Goal: Information Seeking & Learning: Learn about a topic

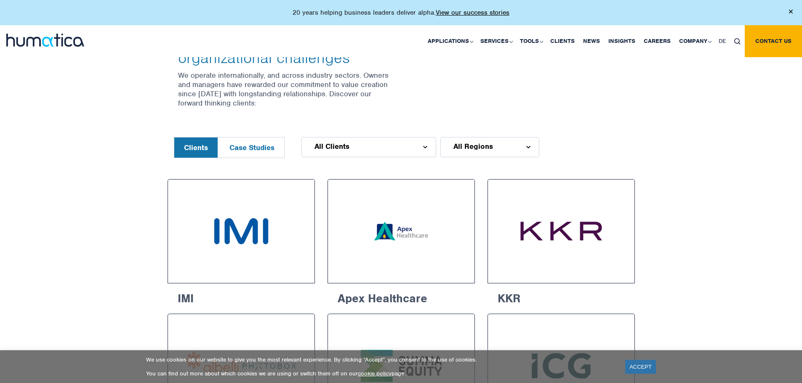
scroll to position [326, 0]
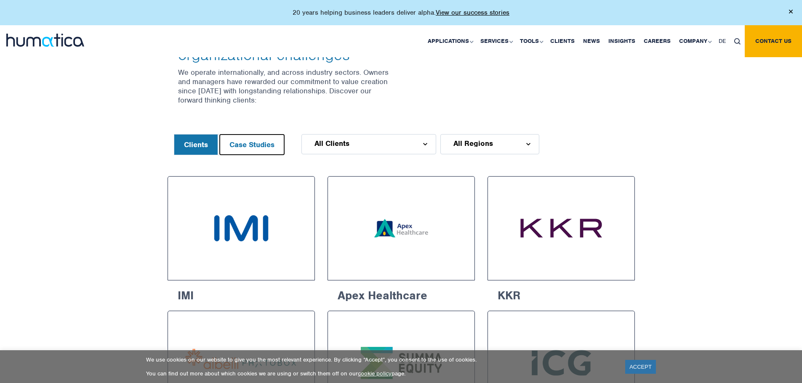
click at [251, 141] on button "Case Studies" at bounding box center [252, 145] width 64 height 20
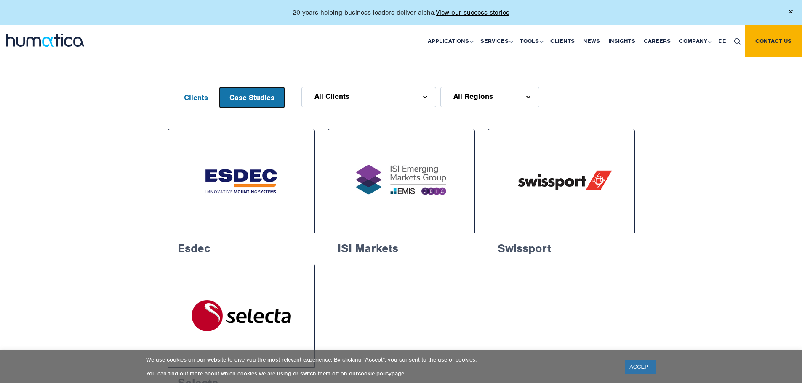
scroll to position [400, 0]
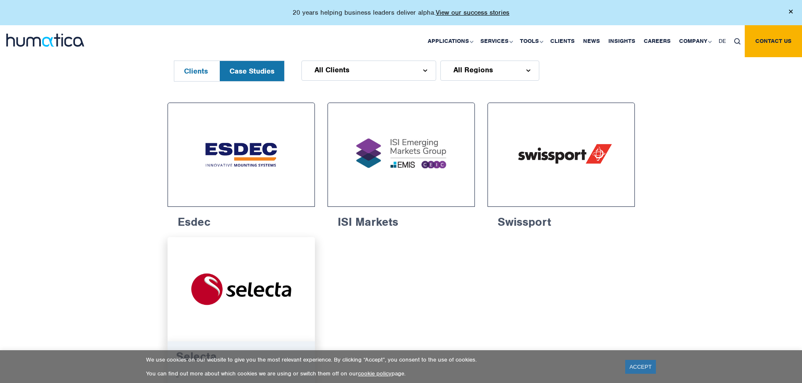
click at [258, 293] on img at bounding box center [241, 289] width 116 height 73
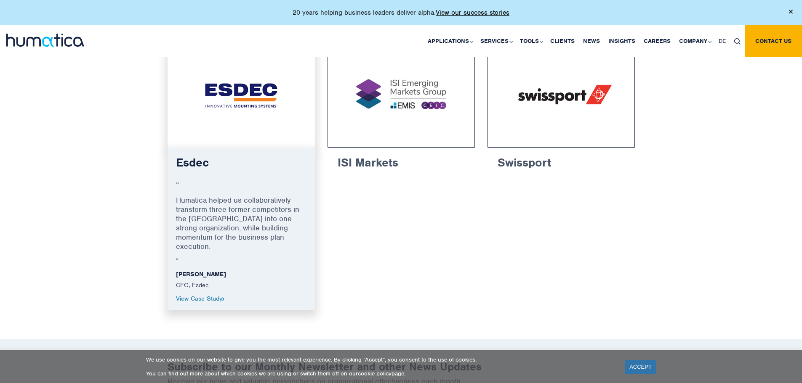
scroll to position [484, 0]
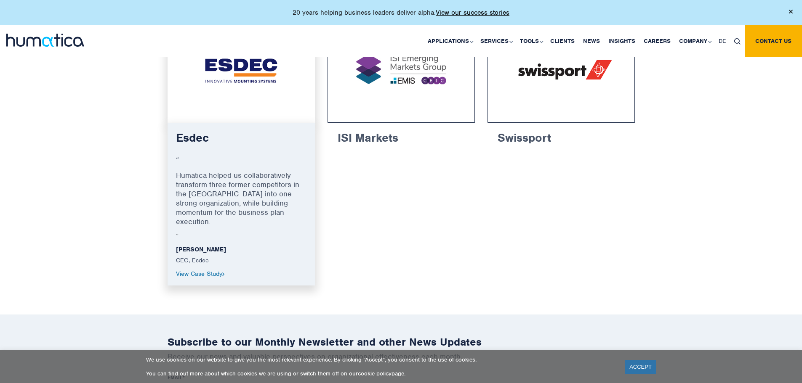
click at [208, 270] on link "View Case Study" at bounding box center [200, 274] width 49 height 8
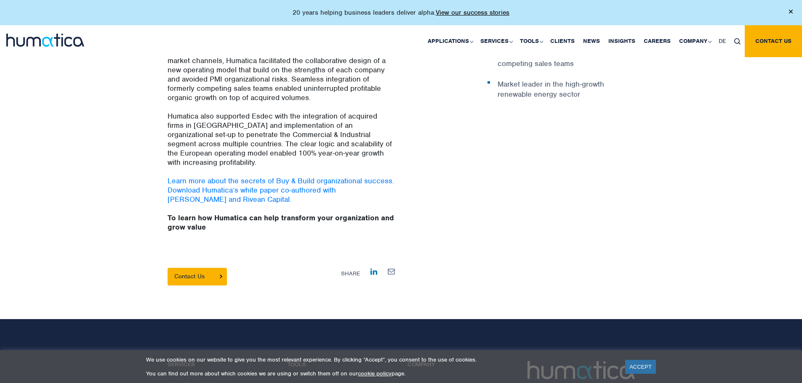
scroll to position [495, 0]
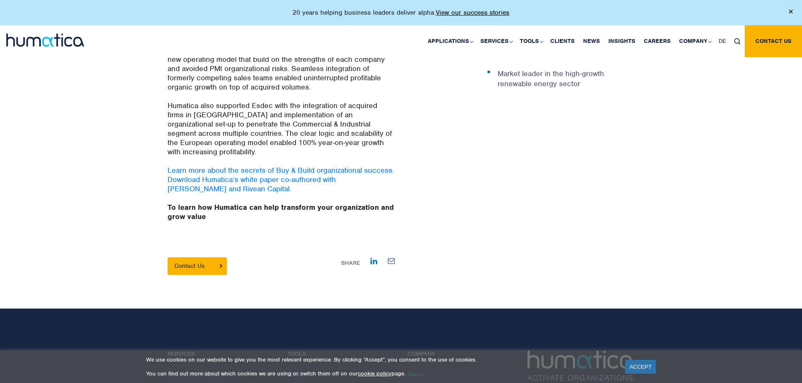
click at [719, 181] on div "What started with CEO [PERSON_NAME] looking through classifieds for succession …" at bounding box center [401, 81] width 802 height 387
